Goal: Task Accomplishment & Management: Manage account settings

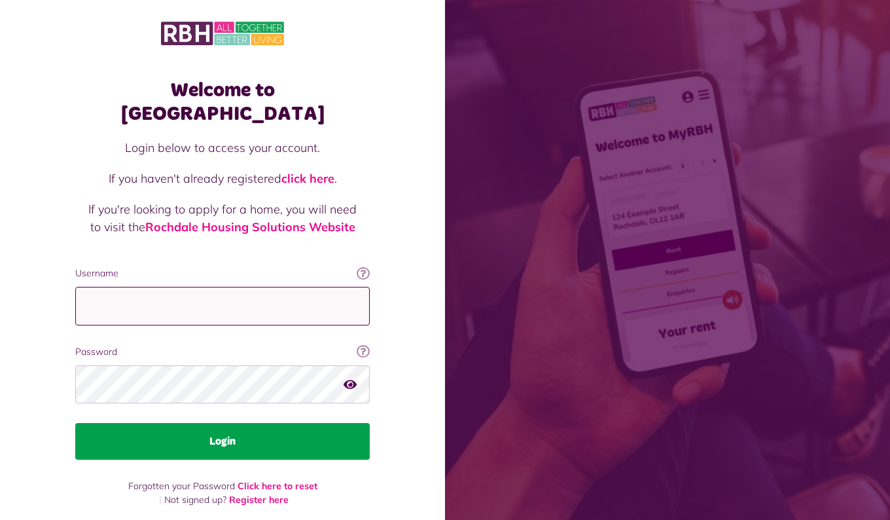
type input "**********"
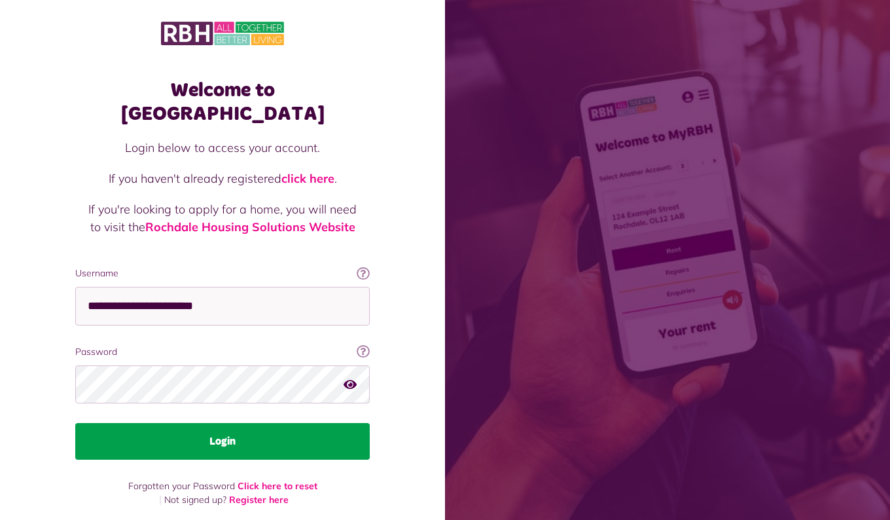
click at [219, 423] on button "Login" at bounding box center [222, 441] width 295 height 37
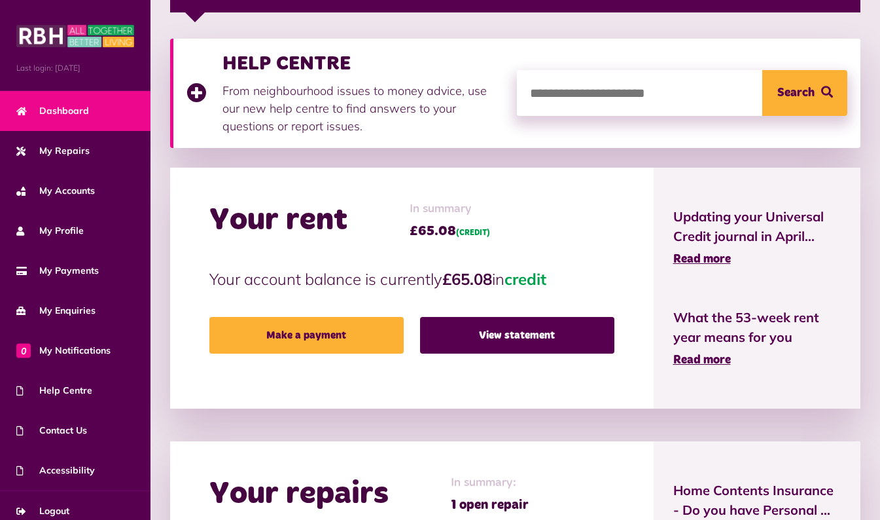
scroll to position [244, 0]
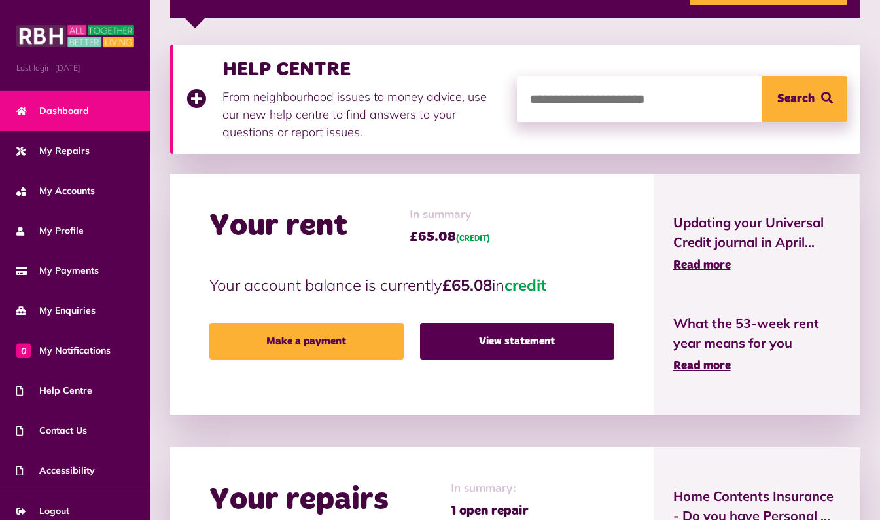
click at [739, 232] on span "Updating your Universal Credit journal in April..." at bounding box center [757, 232] width 168 height 39
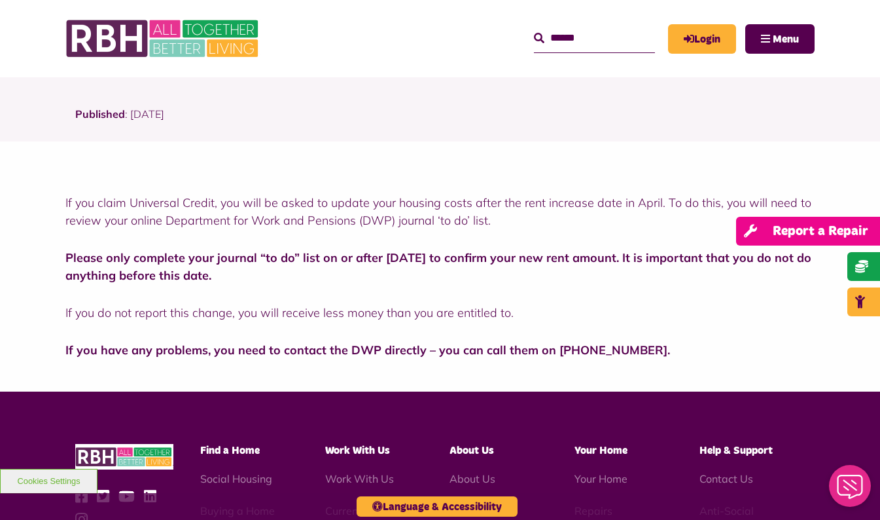
scroll to position [273, 0]
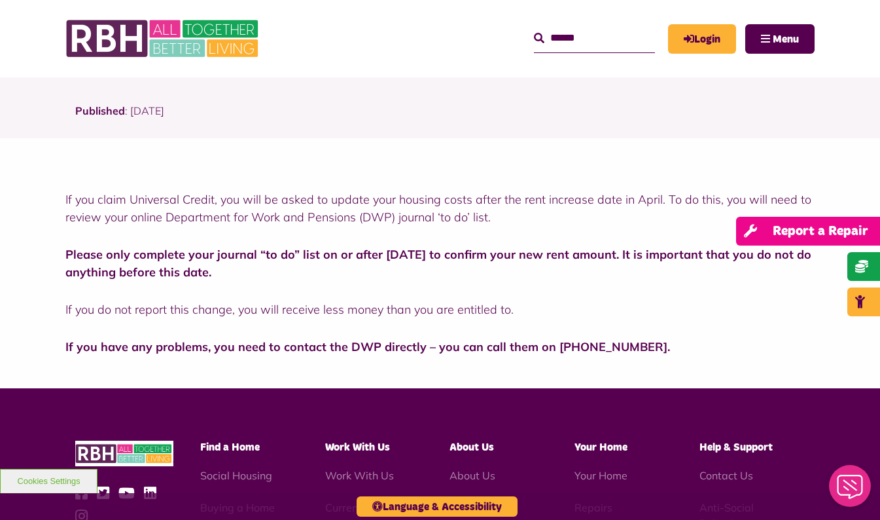
click at [878, 234] on link "Report a Repair" at bounding box center [808, 231] width 144 height 29
drag, startPoint x: 878, startPoint y: 234, endPoint x: 879, endPoint y: 180, distance: 54.3
click at [879, 180] on main "Published : 01 March 2025 If you claim Universal Credit, you will be asked to u…" at bounding box center [440, 245] width 880 height 285
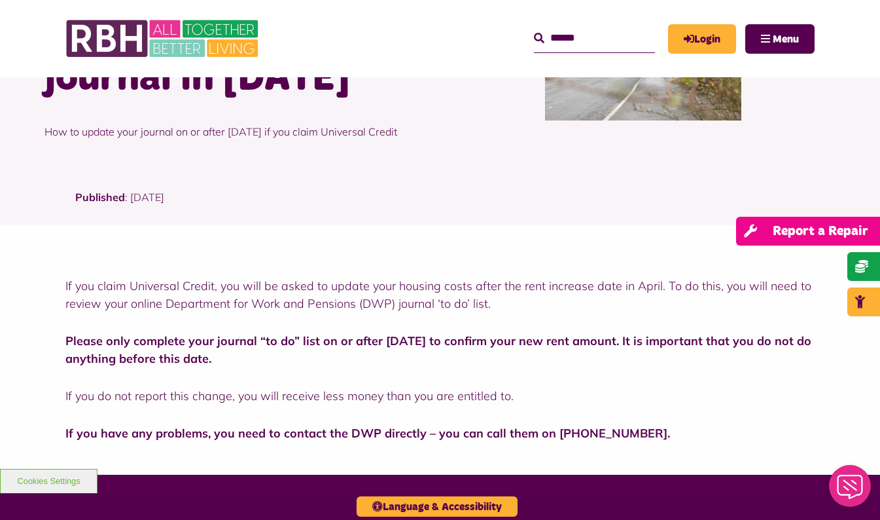
scroll to position [80, 0]
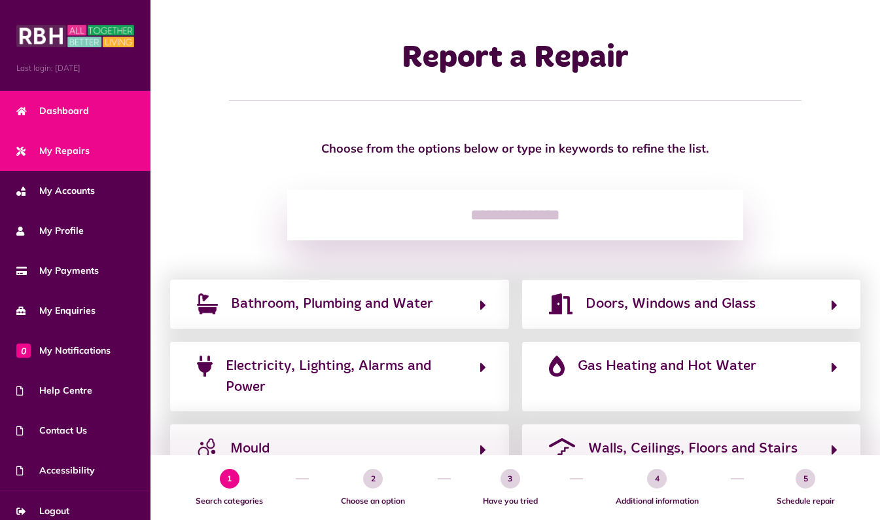
click at [84, 109] on span "Dashboard" at bounding box center [52, 111] width 73 height 14
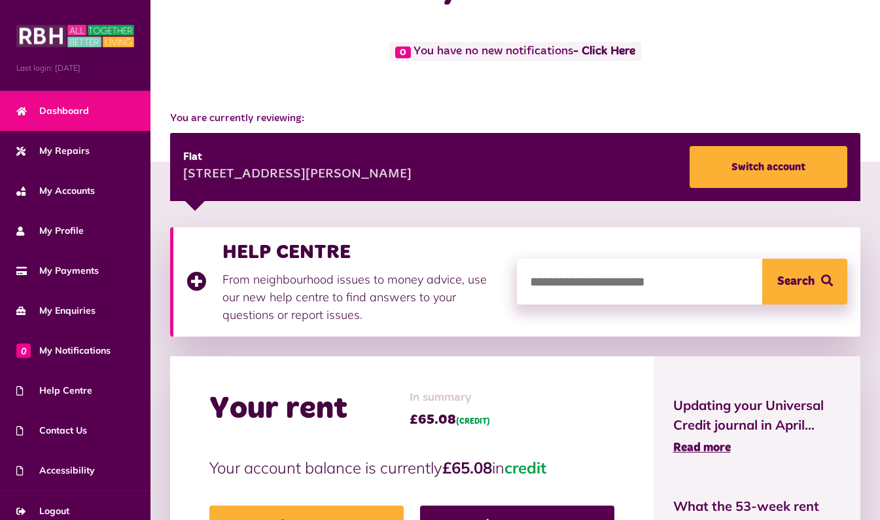
scroll to position [29, 0]
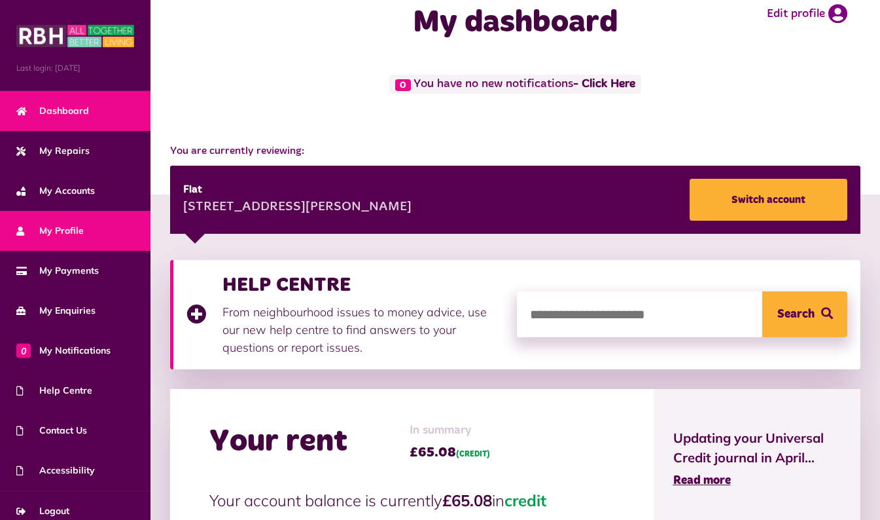
click at [80, 236] on span "My Profile" at bounding box center [49, 231] width 67 height 14
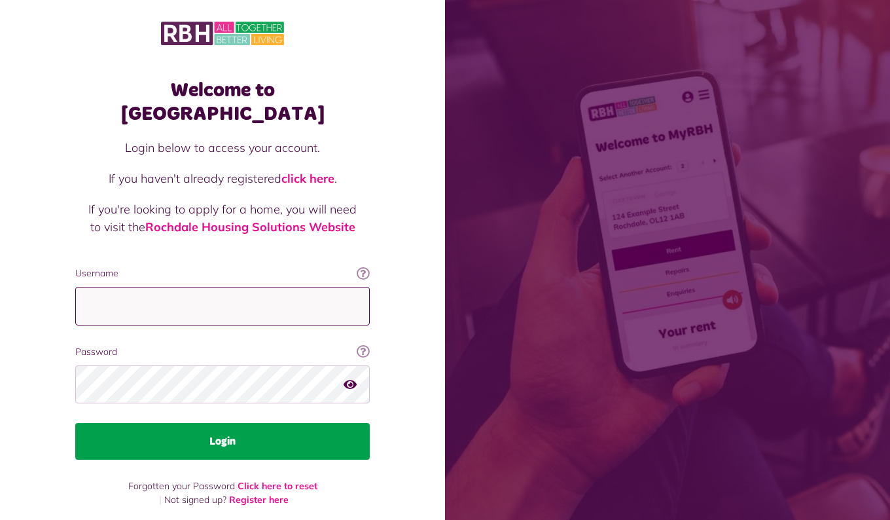
type input "**********"
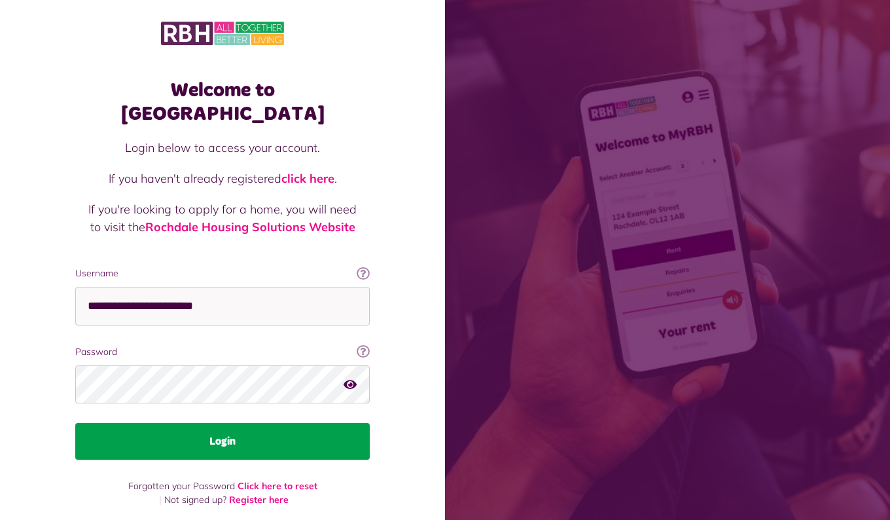
click at [207, 423] on button "Login" at bounding box center [222, 441] width 295 height 37
